Goal: Task Accomplishment & Management: Complete application form

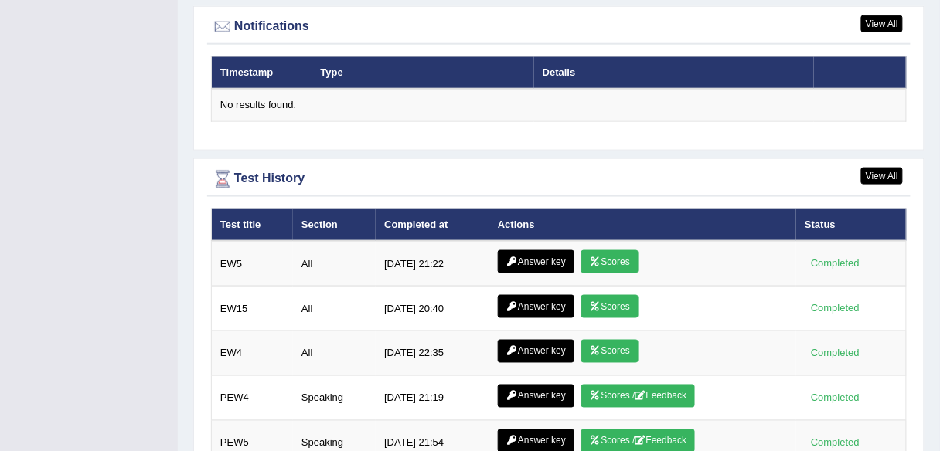
scroll to position [1909, 0]
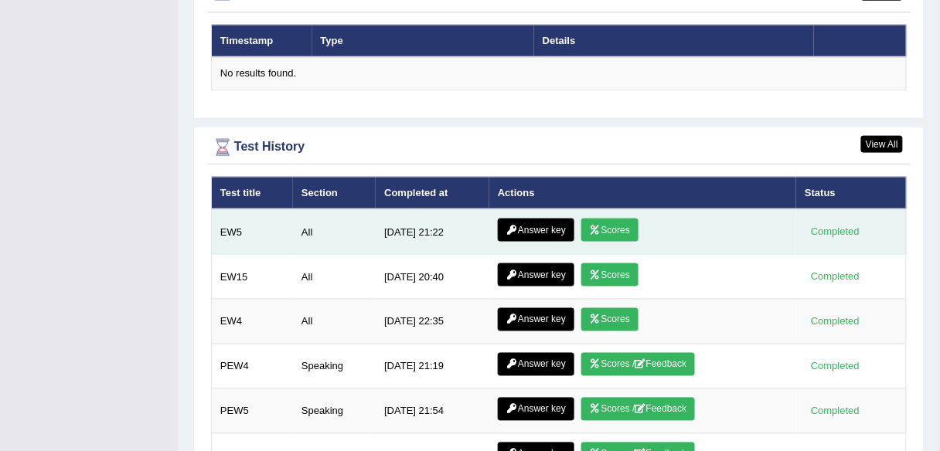
click at [547, 225] on link "Answer key" at bounding box center [536, 230] width 77 height 23
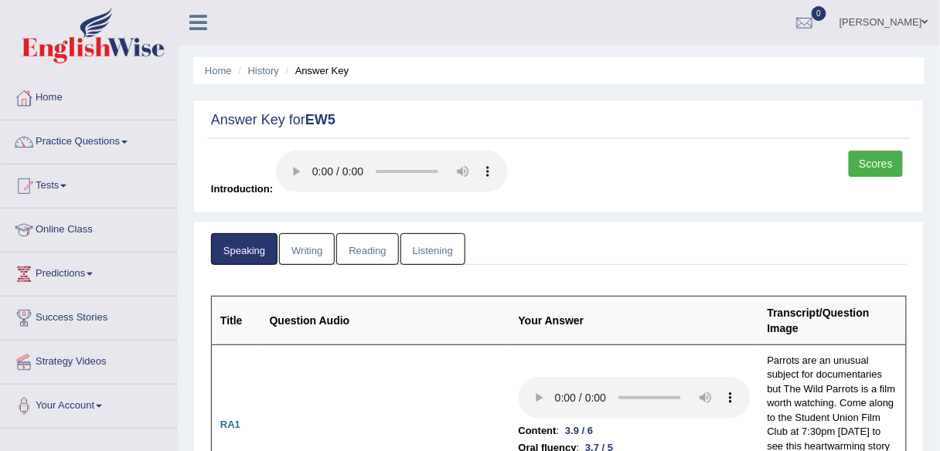
drag, startPoint x: 942, startPoint y: 41, endPoint x: 937, endPoint y: -4, distance: 45.2
click at [937, 0] on html "Toggle navigation Home Practice Questions Speaking Practice Read Aloud Repeat S…" at bounding box center [470, 225] width 940 height 451
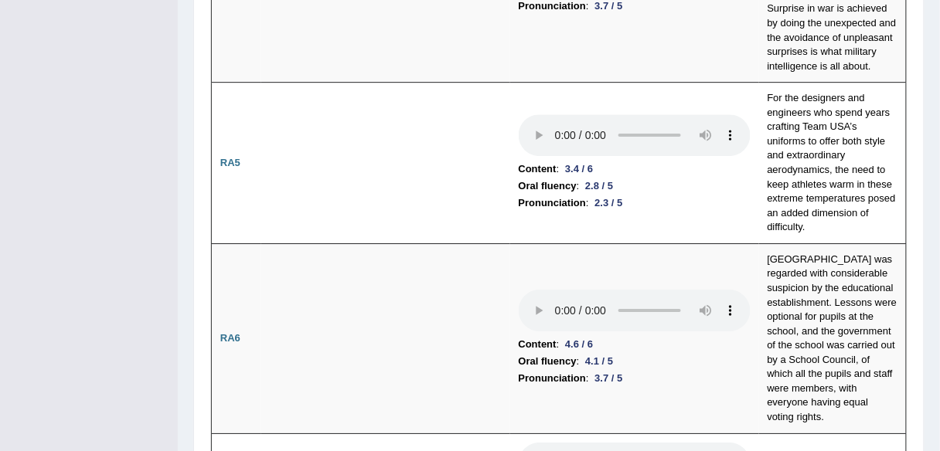
scroll to position [1170, 0]
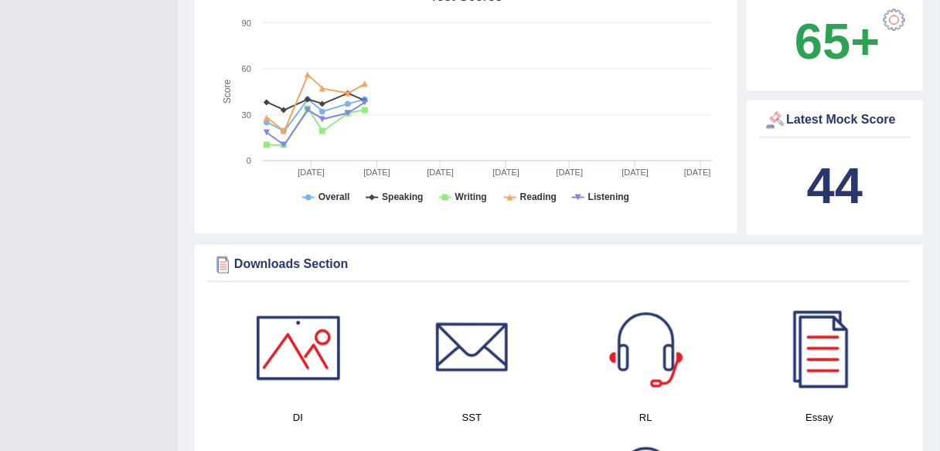
scroll to position [575, 0]
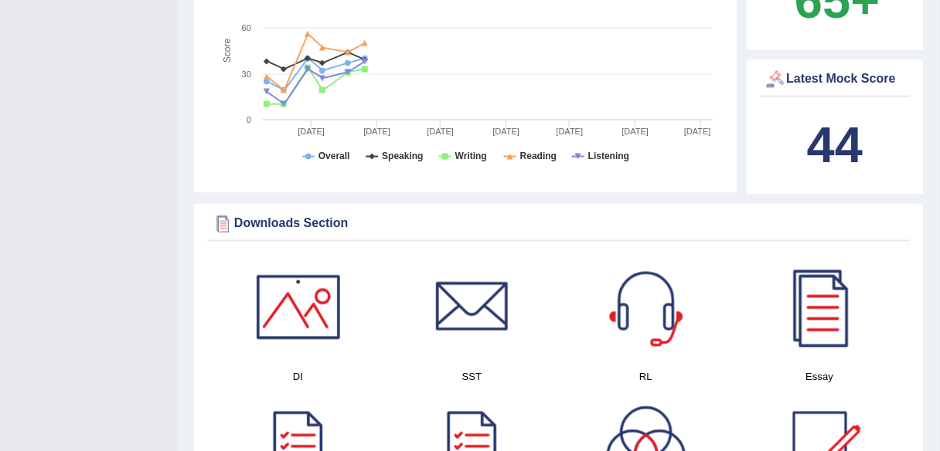
click at [827, 152] on b "44" at bounding box center [835, 145] width 56 height 56
click at [817, 78] on div "Latest Mock Score" at bounding box center [836, 79] width 144 height 23
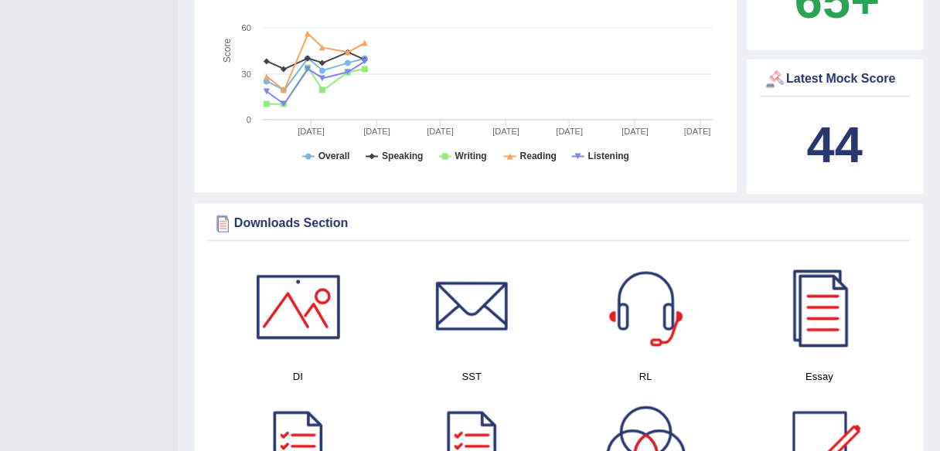
click at [817, 78] on div "Latest Mock Score" at bounding box center [836, 79] width 144 height 23
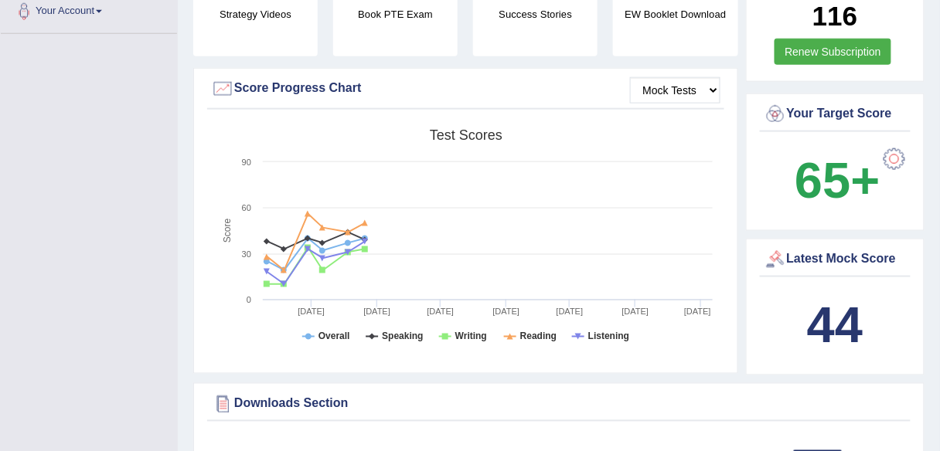
scroll to position [392, 0]
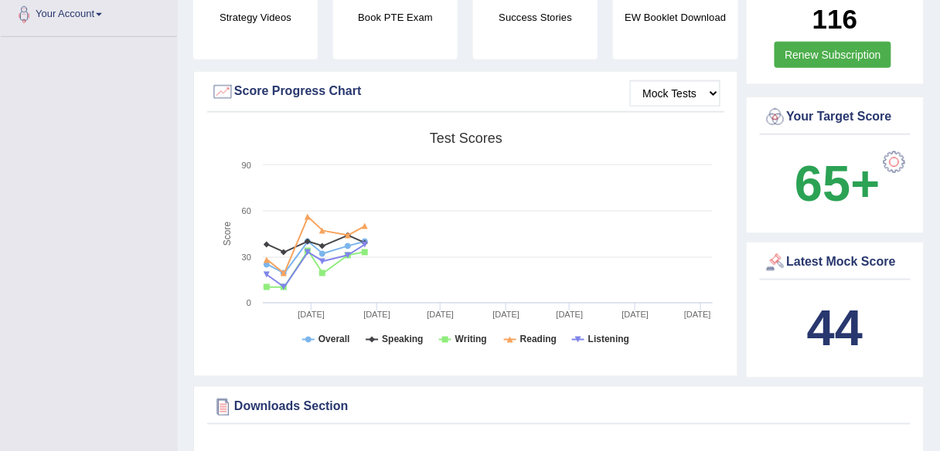
click at [838, 114] on div "Your Target Score" at bounding box center [836, 117] width 144 height 23
click at [870, 179] on b "65+" at bounding box center [837, 183] width 85 height 56
click at [894, 152] on div at bounding box center [894, 162] width 31 height 31
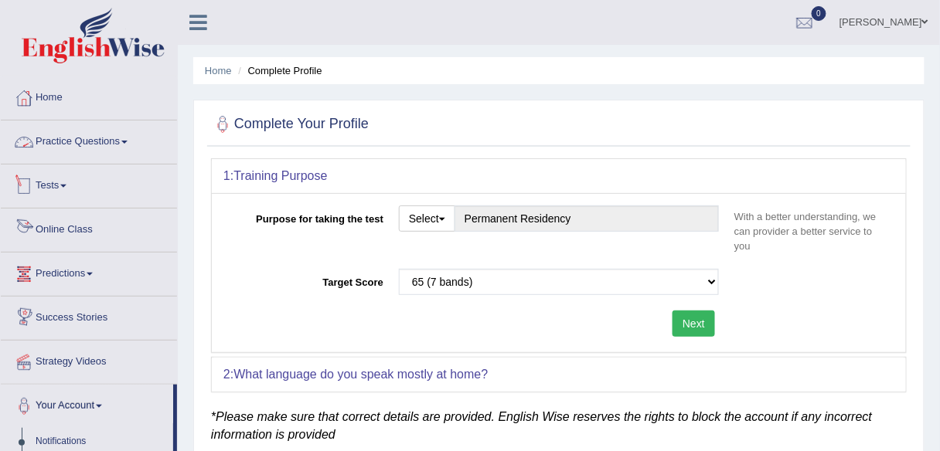
click at [64, 148] on link "Practice Questions" at bounding box center [89, 140] width 176 height 39
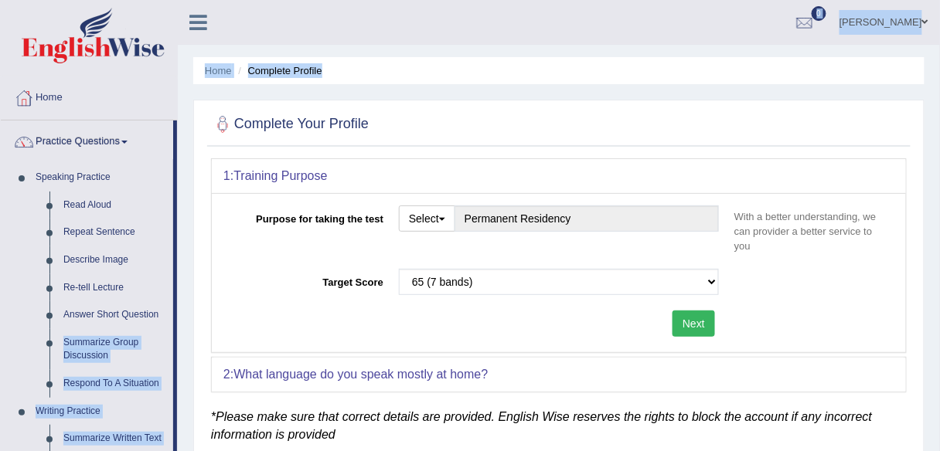
drag, startPoint x: 174, startPoint y: 312, endPoint x: 184, endPoint y: 313, distance: 10.2
click at [184, 313] on div "Toggle navigation Home Practice Questions Speaking Practice Read Aloud Repeat S…" at bounding box center [470, 402] width 940 height 804
click at [191, 240] on div "Home Complete Profile Complete Your Profile 1: Training Purpose Purpose for tak…" at bounding box center [559, 386] width 762 height 773
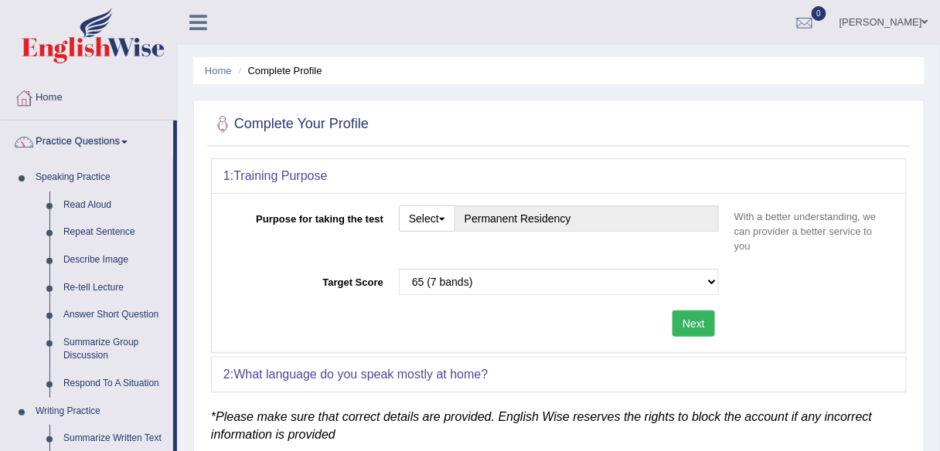
click at [777, 116] on div at bounding box center [559, 125] width 696 height 32
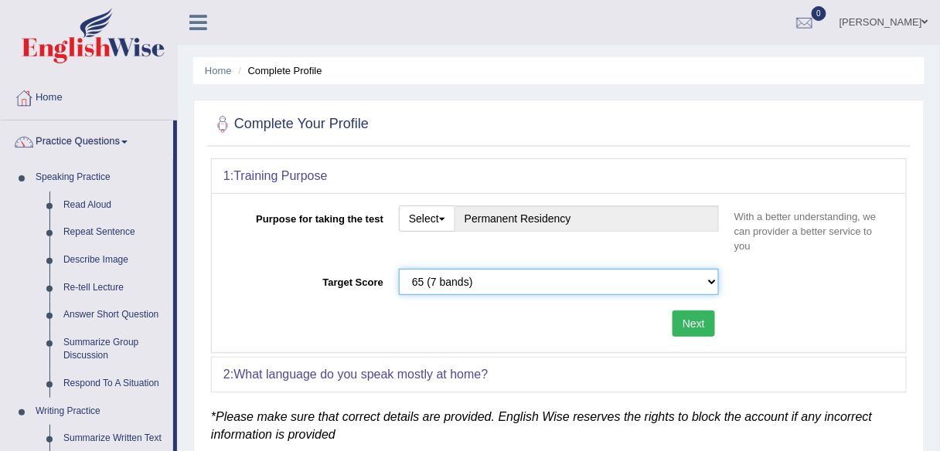
click at [708, 283] on select "Please select the correct value 50 (6 bands) 58 (6.5 bands) 65 (7 bands) 79 (8 …" at bounding box center [559, 282] width 320 height 26
click at [399, 269] on select "Please select the correct value 50 (6 bands) 58 (6.5 bands) 65 (7 bands) 79 (8 …" at bounding box center [559, 282] width 320 height 26
click at [705, 283] on select "Please select the correct value 50 (6 bands) 58 (6.5 bands) 65 (7 bands) 79 (8 …" at bounding box center [559, 282] width 320 height 26
click at [399, 269] on select "Please select the correct value 50 (6 bands) 58 (6.5 bands) 65 (7 bands) 79 (8 …" at bounding box center [559, 282] width 320 height 26
click at [671, 283] on select "Please select the correct value 50 (6 bands) 58 (6.5 bands) 65 (7 bands) 79 (8 …" at bounding box center [559, 282] width 320 height 26
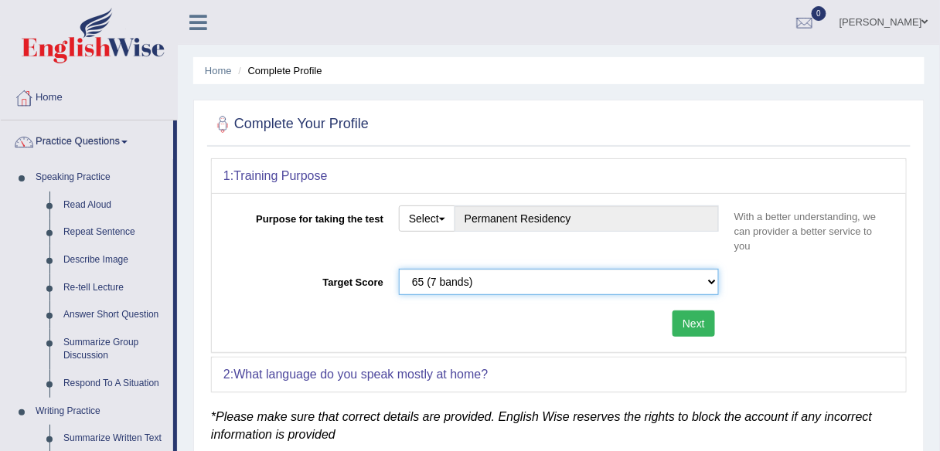
click at [423, 278] on select "Please select the correct value 50 (6 bands) 58 (6.5 bands) 65 (7 bands) 79 (8 …" at bounding box center [559, 282] width 320 height 26
click at [589, 288] on select "Please select the correct value 50 (6 bands) 58 (6.5 bands) 65 (7 bands) 79 (8 …" at bounding box center [559, 282] width 320 height 26
select select "79"
click at [399, 269] on select "Please select the correct value 50 (6 bands) 58 (6.5 bands) 65 (7 bands) 79 (8 …" at bounding box center [559, 282] width 320 height 26
click at [699, 323] on button "Next" at bounding box center [694, 324] width 43 height 26
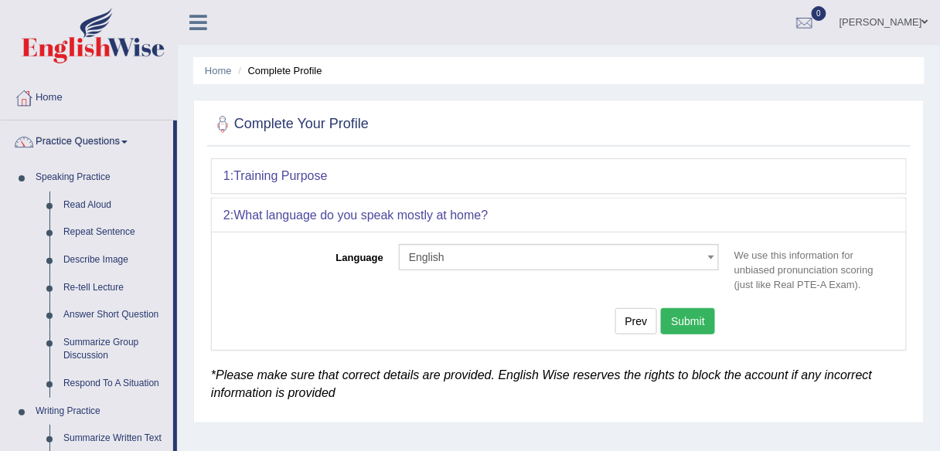
click at [699, 323] on button "Submit" at bounding box center [688, 321] width 54 height 26
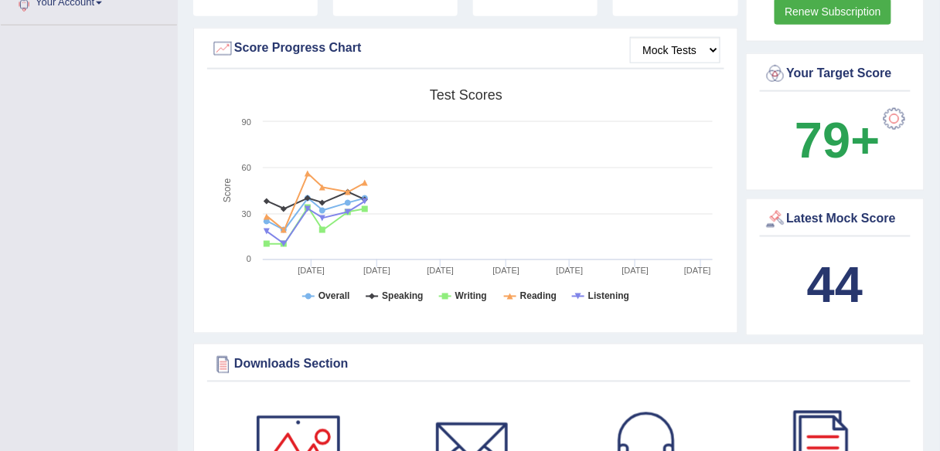
scroll to position [492, 0]
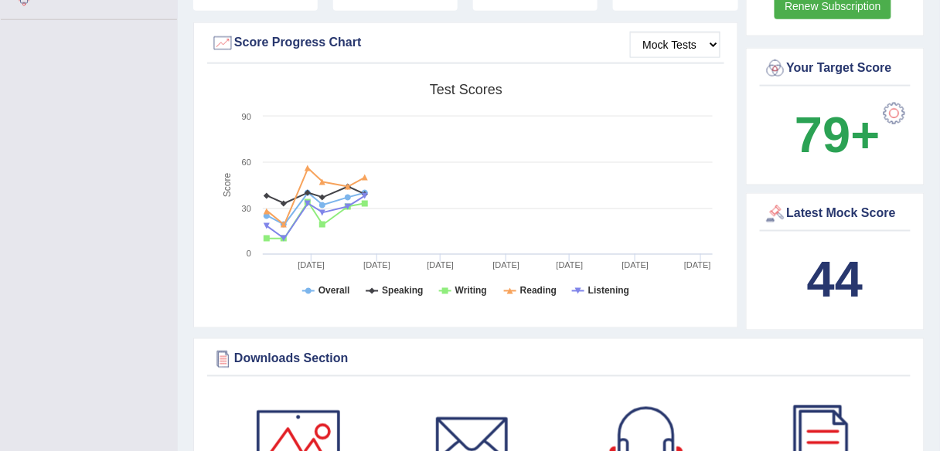
click at [856, 129] on b "79+" at bounding box center [837, 135] width 85 height 56
click at [465, 286] on tspan "Writing" at bounding box center [471, 291] width 32 height 11
click at [528, 296] on rect at bounding box center [465, 196] width 509 height 240
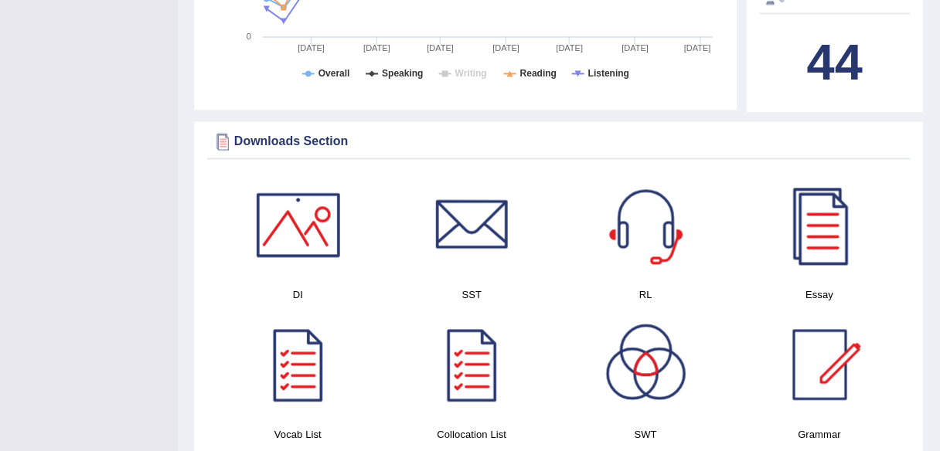
scroll to position [691, 0]
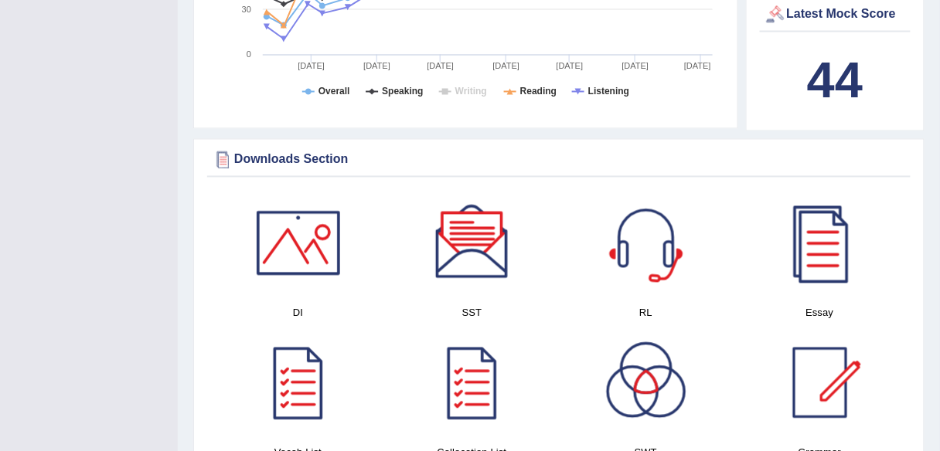
click at [479, 252] on div at bounding box center [472, 243] width 108 height 108
click at [331, 252] on div at bounding box center [298, 243] width 108 height 108
